Goal: Register for event/course

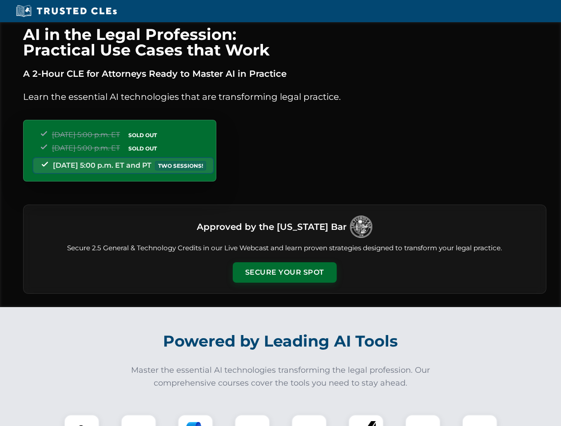
click at [284, 273] on button "Secure Your Spot" at bounding box center [285, 272] width 104 height 20
click at [82, 420] on img at bounding box center [82, 433] width 26 height 26
click at [139, 420] on div at bounding box center [139, 433] width 36 height 36
